Goal: Task Accomplishment & Management: Manage account settings

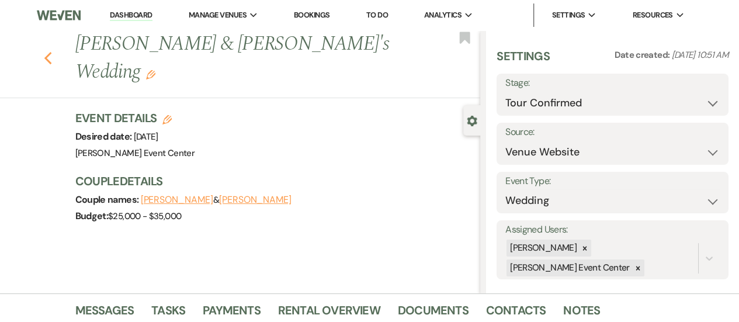
click at [53, 51] on icon "Previous" at bounding box center [48, 58] width 9 height 14
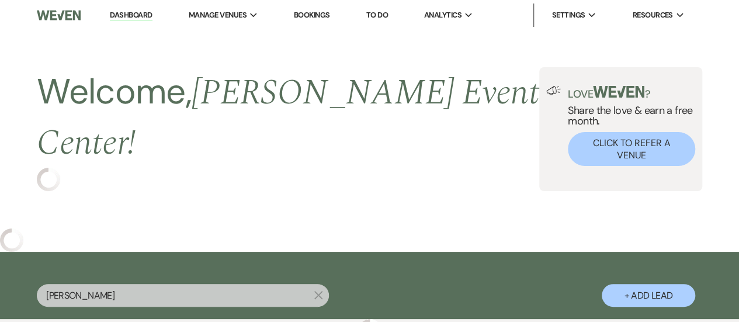
select select "4"
select select "5"
select select "4"
select select "8"
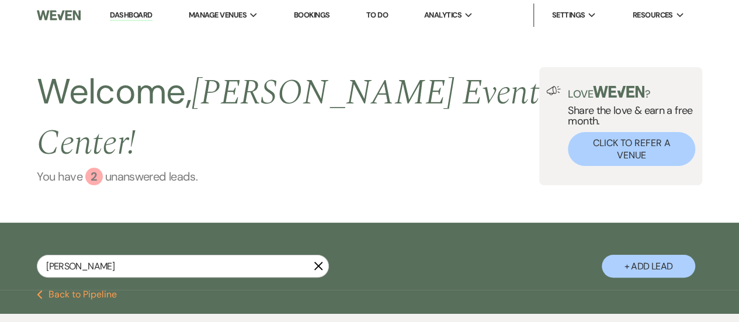
click at [158, 168] on link "You have 2 unanswered lead s ." at bounding box center [288, 177] width 502 height 18
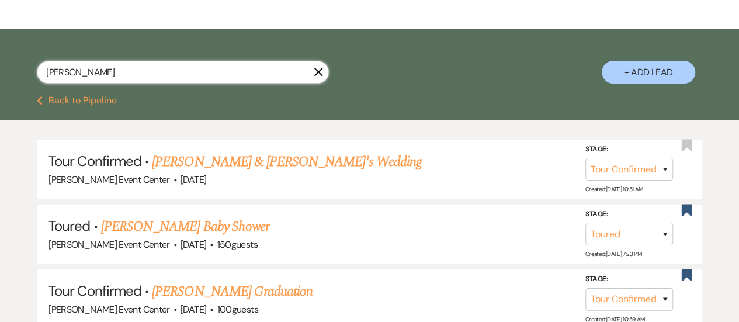
drag, startPoint x: 83, startPoint y: 45, endPoint x: 11, endPoint y: 37, distance: 72.2
click at [11, 37] on div "[PERSON_NAME] + Add Lead" at bounding box center [369, 63] width 739 height 59
click at [72, 96] on button "Previous Back to Pipeline" at bounding box center [77, 100] width 80 height 9
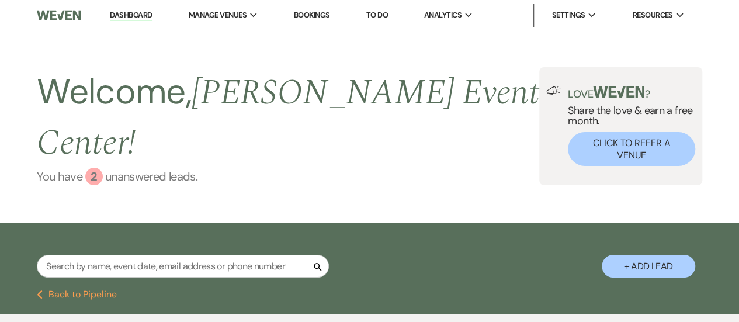
click at [104, 168] on link "You have 2 unanswered lead s ." at bounding box center [288, 177] width 502 height 18
